Goal: Task Accomplishment & Management: Use online tool/utility

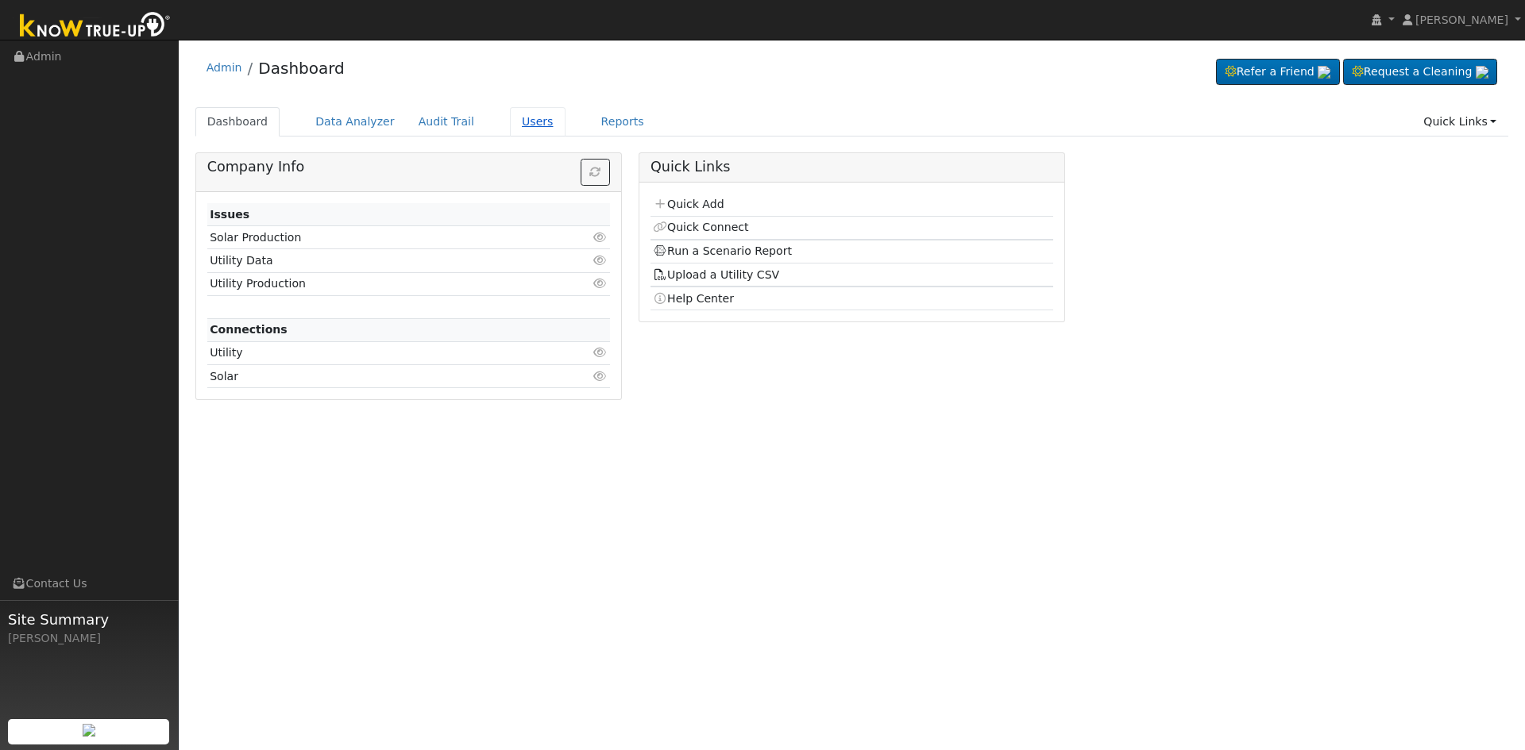
click at [516, 117] on link "Users" at bounding box center [538, 121] width 56 height 29
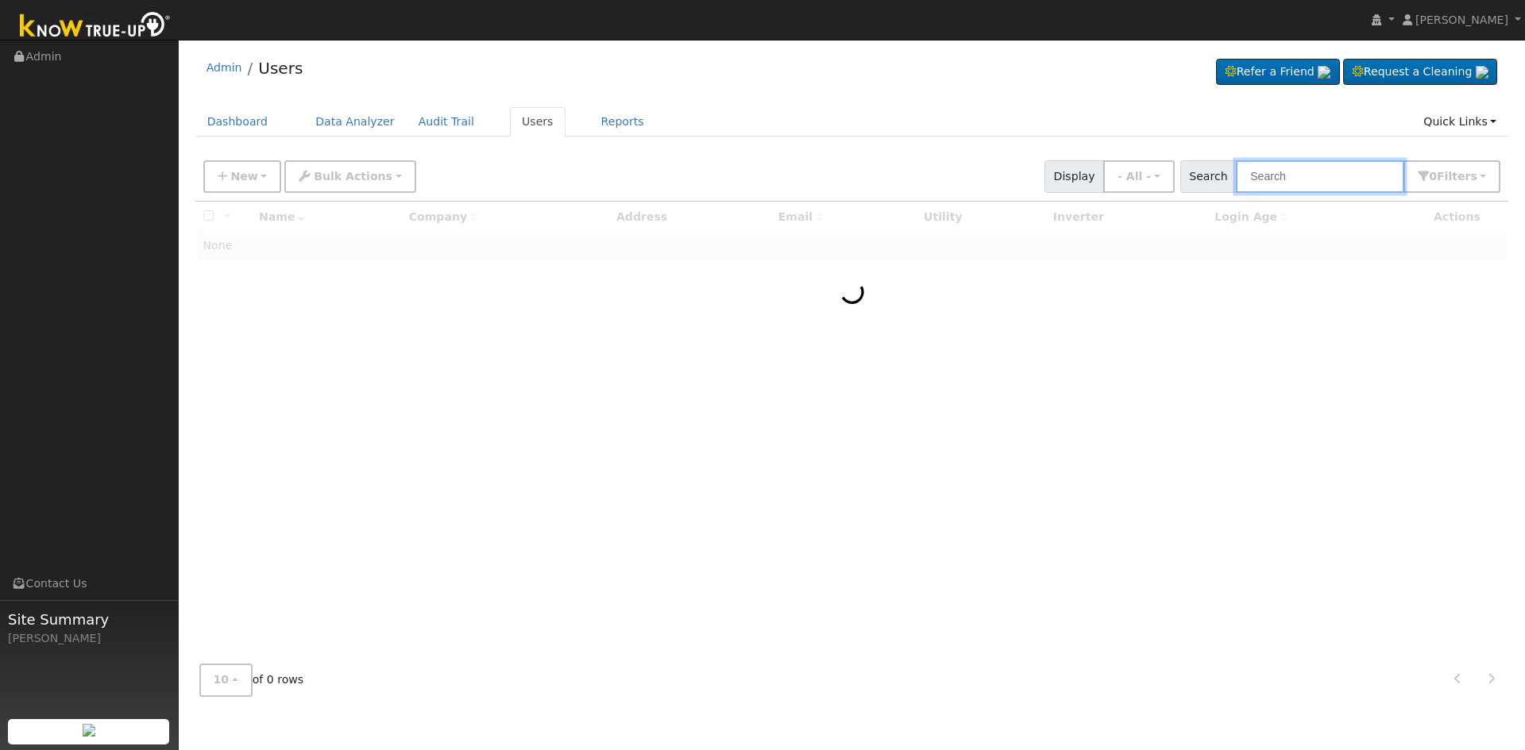
click at [1279, 173] on input "text" at bounding box center [1320, 176] width 168 height 33
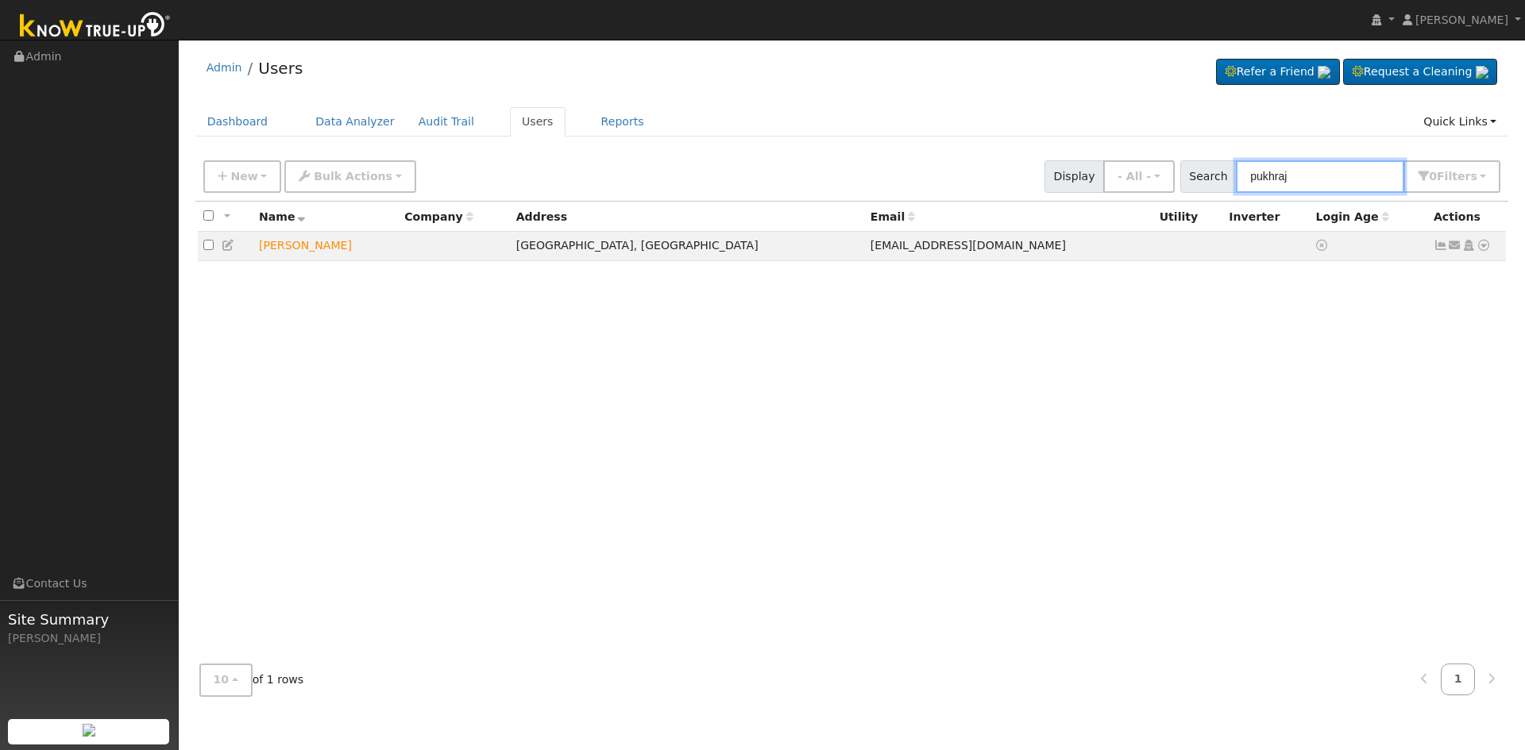
type input "pukhraj"
drag, startPoint x: 1481, startPoint y: 246, endPoint x: 1478, endPoint y: 271, distance: 24.8
click at [1481, 246] on icon at bounding box center [1483, 245] width 14 height 11
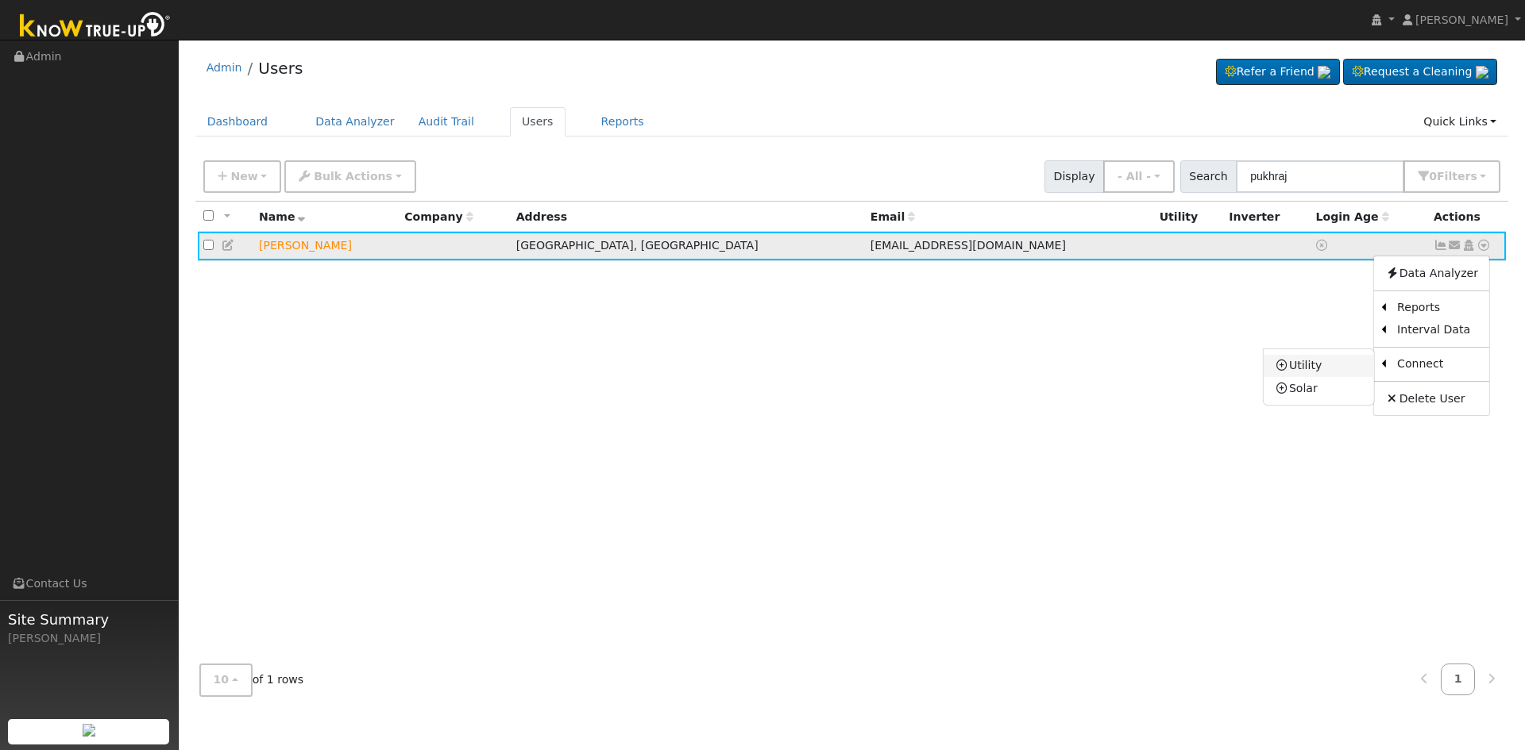
click at [1306, 367] on link "Utility" at bounding box center [1319, 366] width 110 height 22
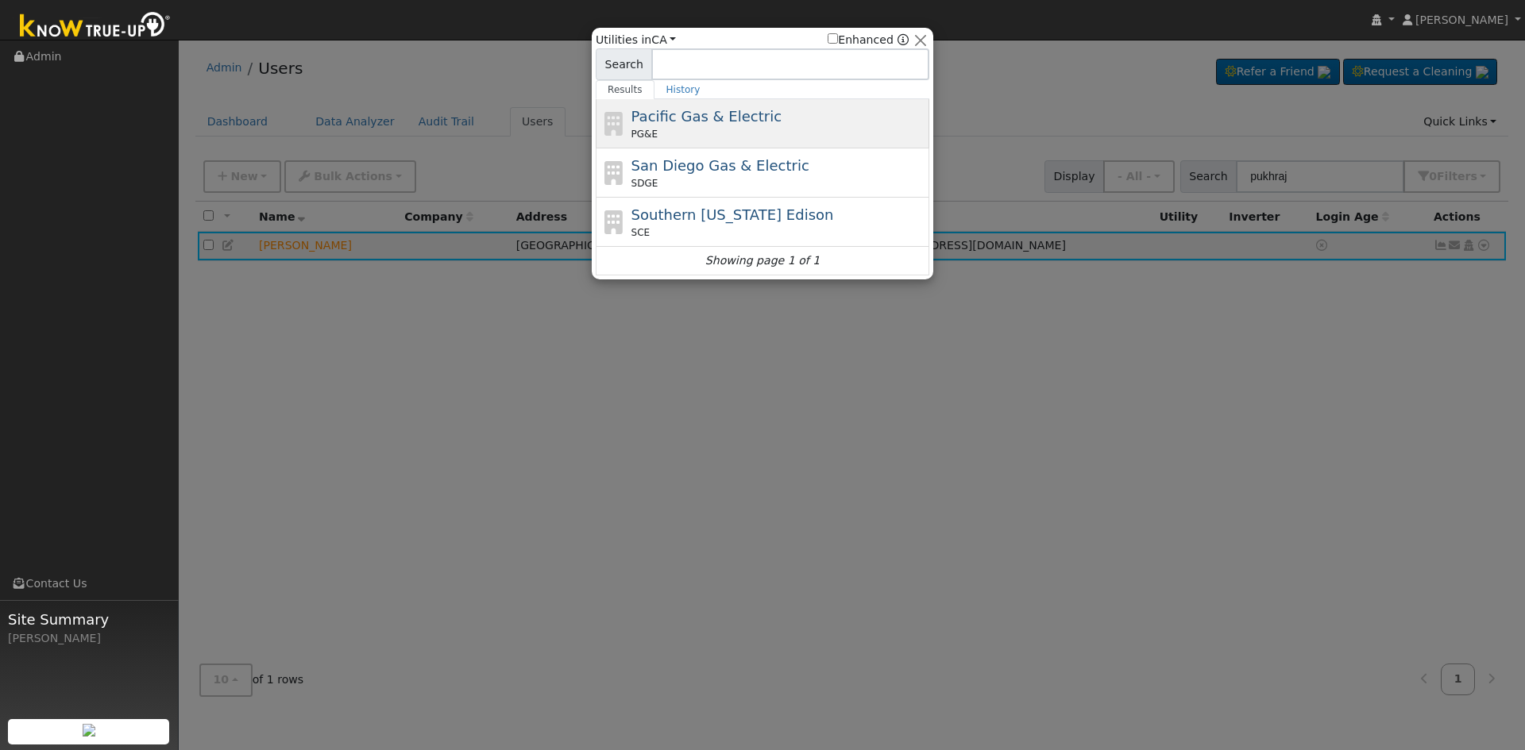
click at [723, 124] on span "Pacific Gas & Electric" at bounding box center [706, 116] width 150 height 17
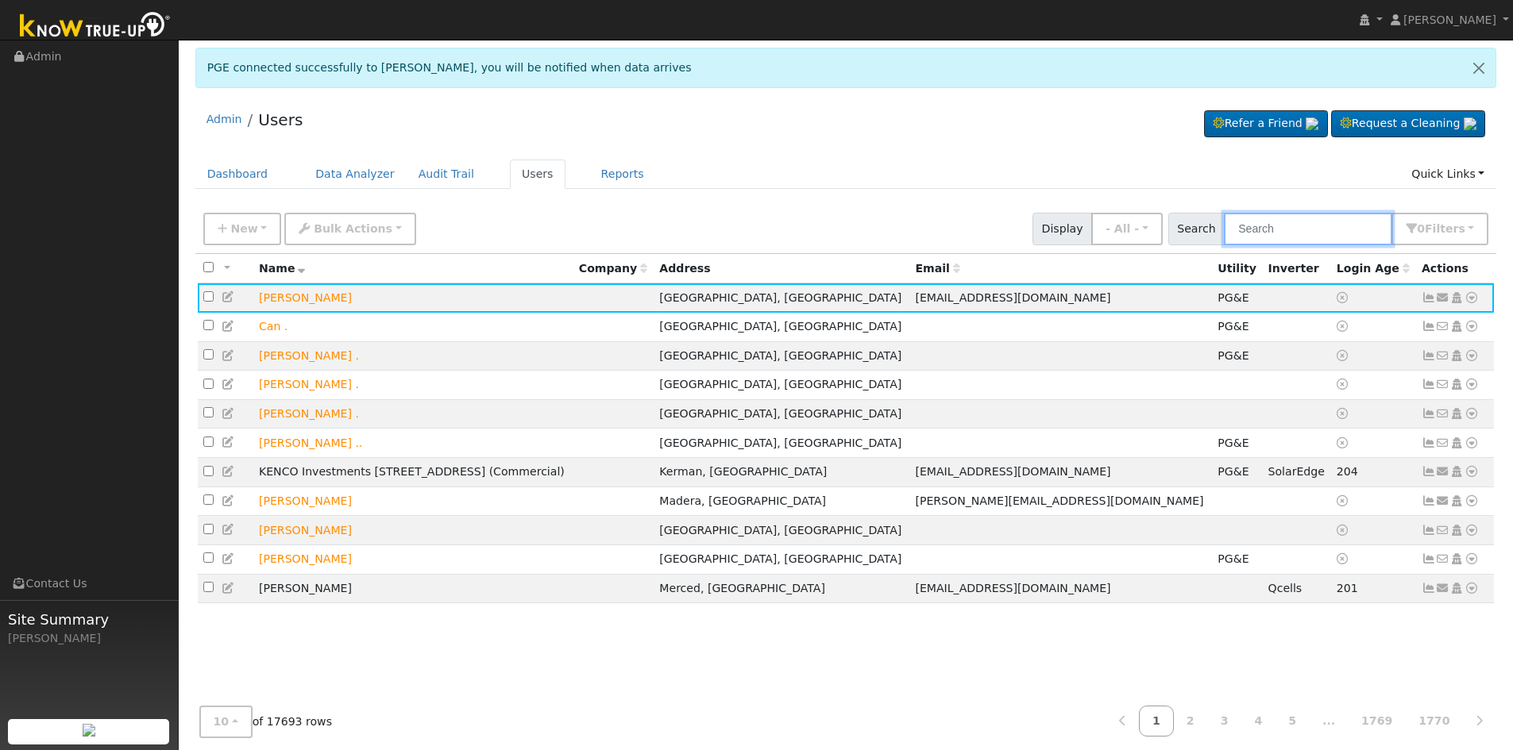
click at [1265, 228] on input "text" at bounding box center [1308, 229] width 168 height 33
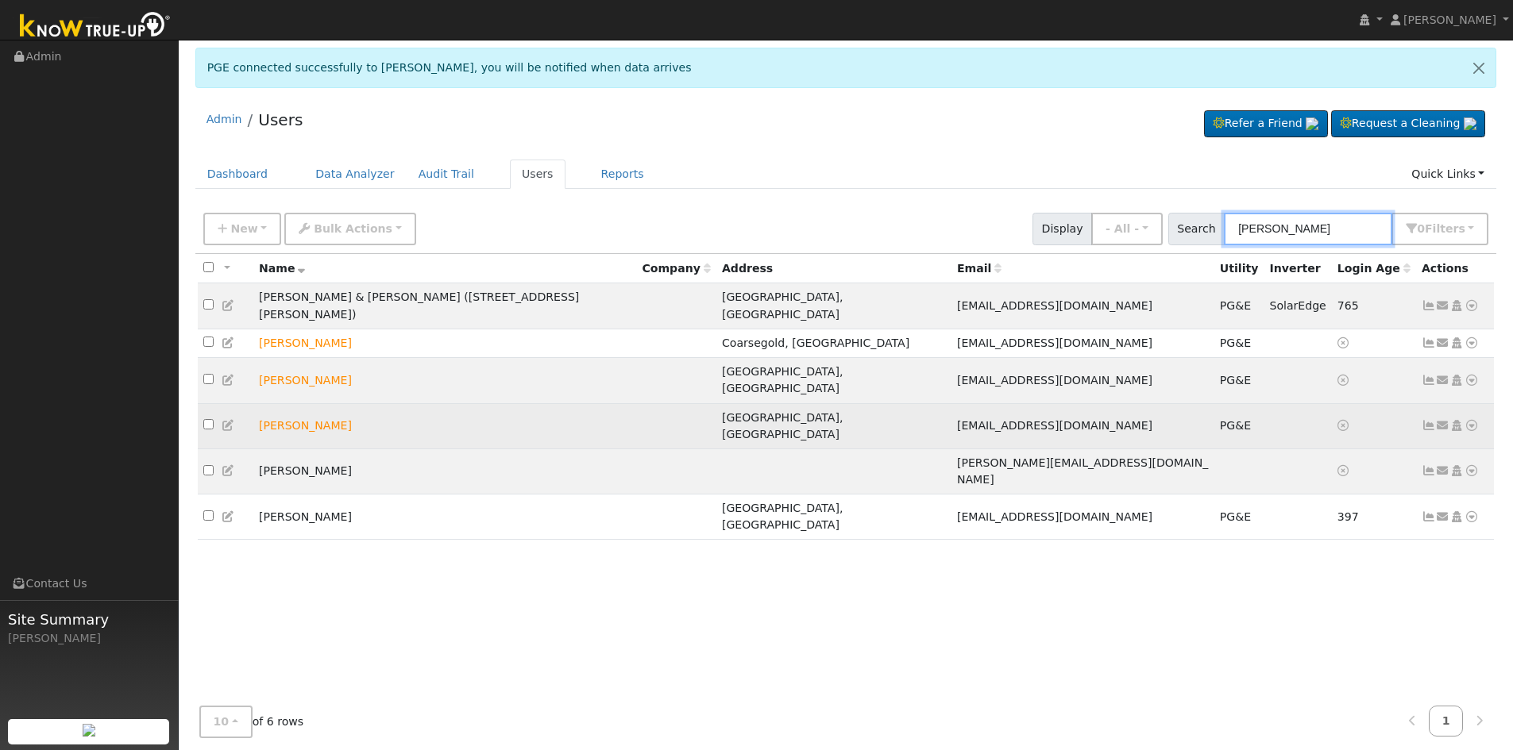
type input "griffith"
click at [1474, 420] on icon at bounding box center [1471, 425] width 14 height 11
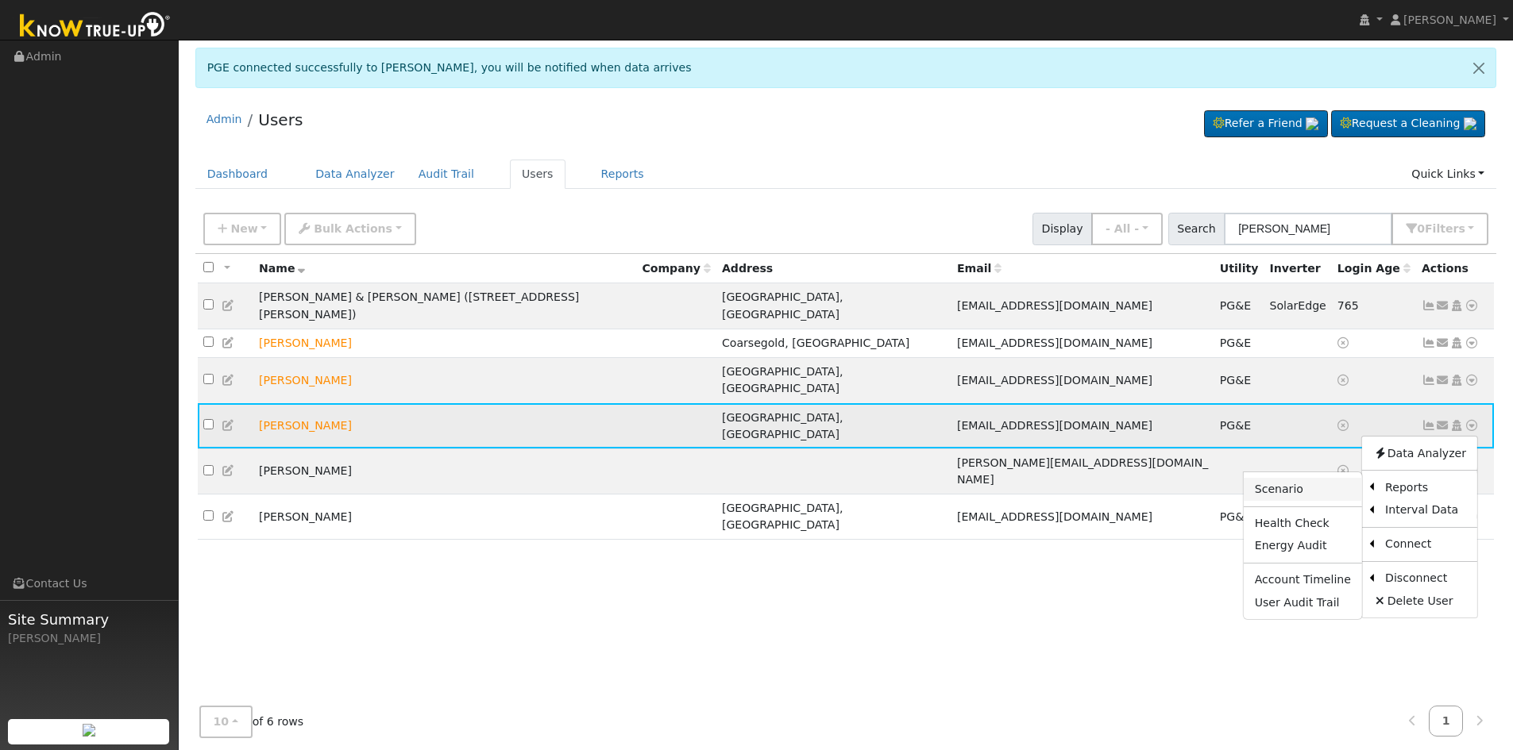
click at [1307, 478] on link "Scenario" at bounding box center [1303, 489] width 118 height 22
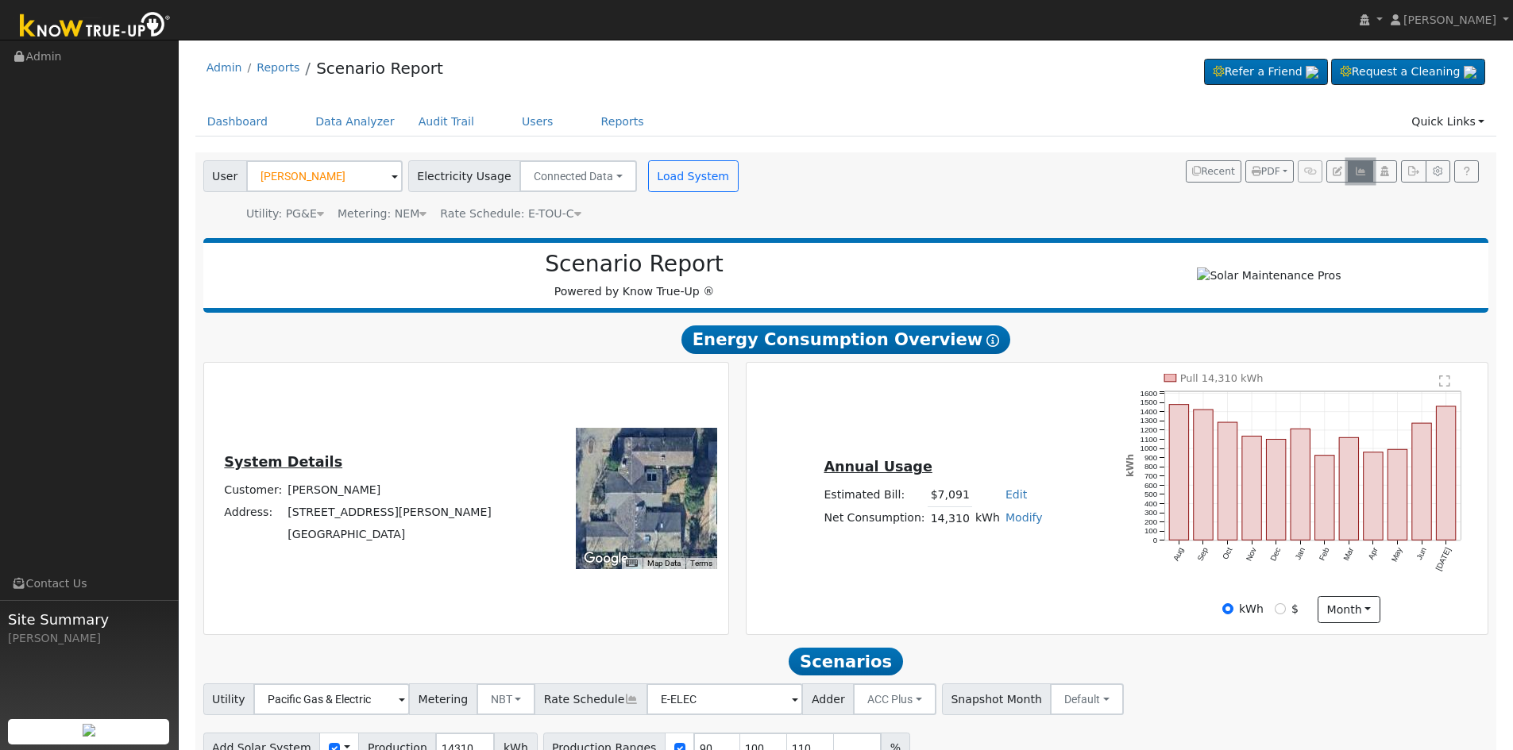
click at [1360, 171] on icon "button" at bounding box center [1360, 172] width 12 height 10
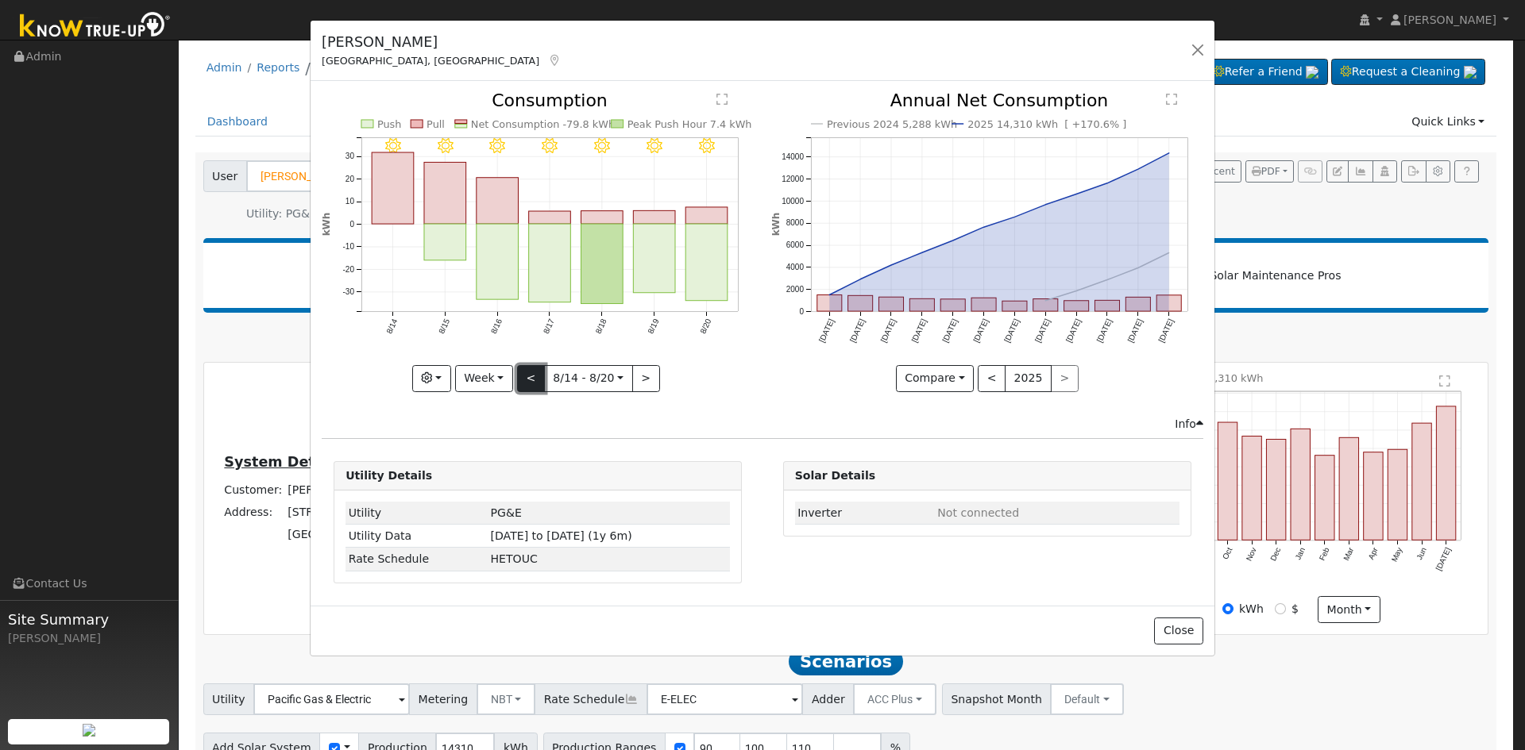
click at [529, 377] on button "<" at bounding box center [531, 378] width 28 height 27
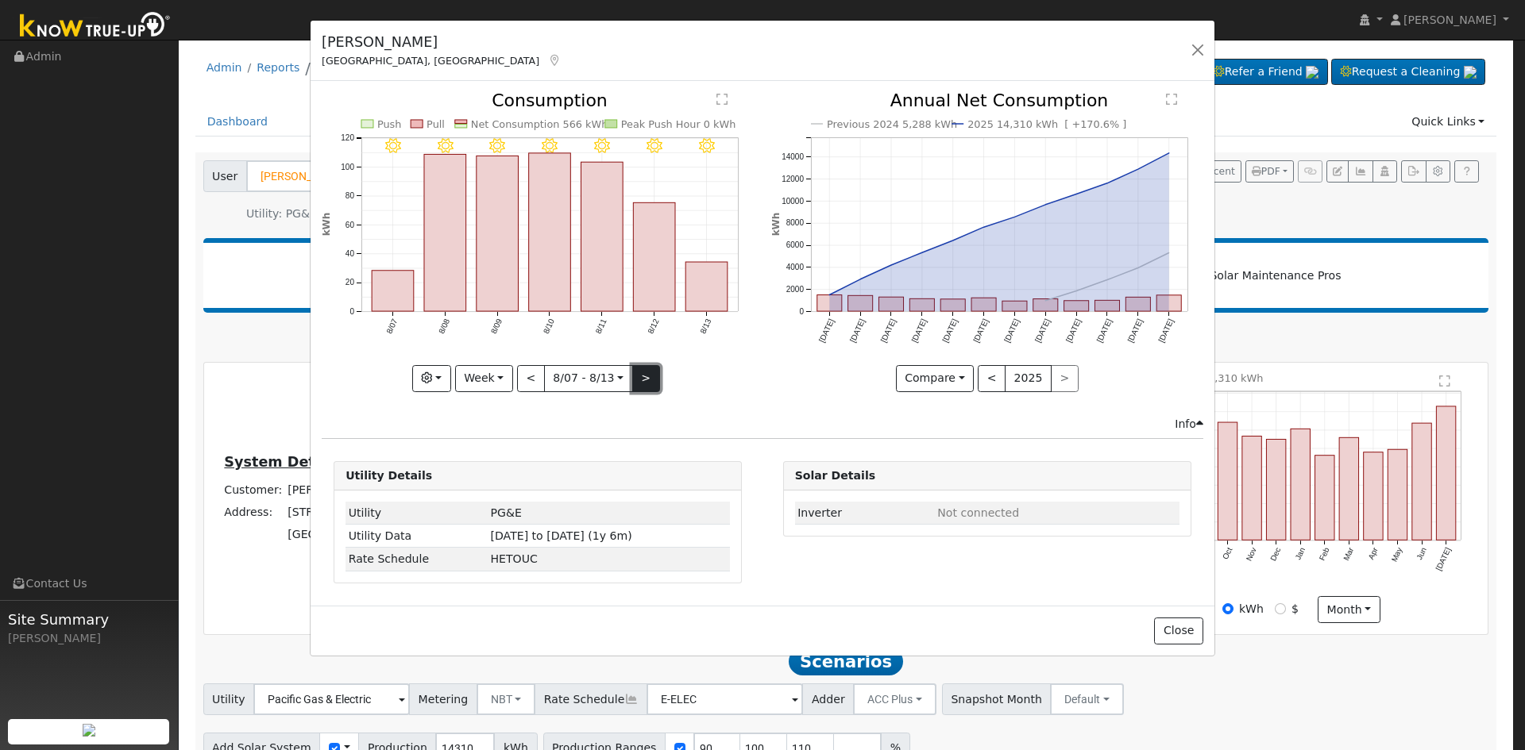
click at [646, 380] on button ">" at bounding box center [646, 378] width 28 height 27
type input "[DATE]"
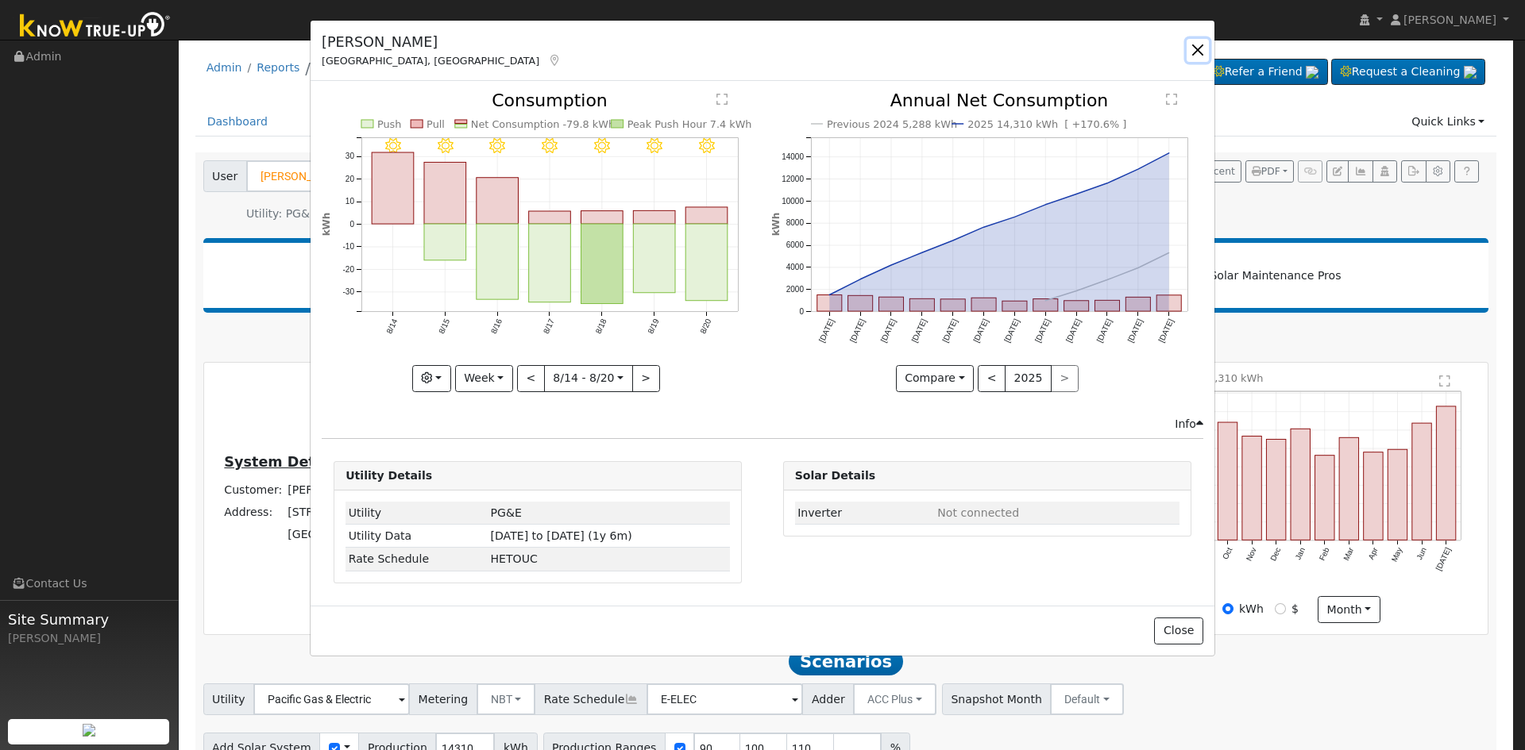
drag, startPoint x: 1198, startPoint y: 46, endPoint x: 774, endPoint y: 26, distance: 424.5
click at [1198, 46] on button "button" at bounding box center [1197, 50] width 22 height 22
